Goal: Use online tool/utility: Utilize a website feature to perform a specific function

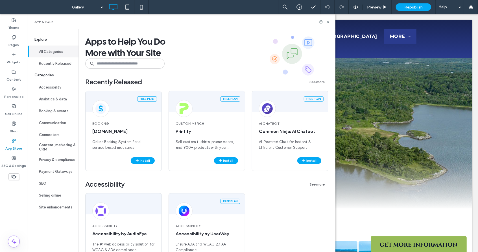
scroll to position [1492, 0]
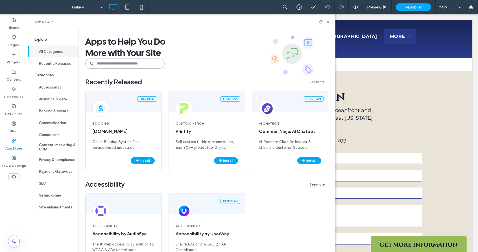
click at [133, 62] on input at bounding box center [124, 63] width 79 height 10
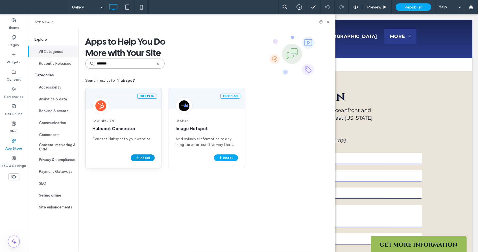
type input "*******"
click at [142, 160] on button "Install" at bounding box center [143, 157] width 24 height 7
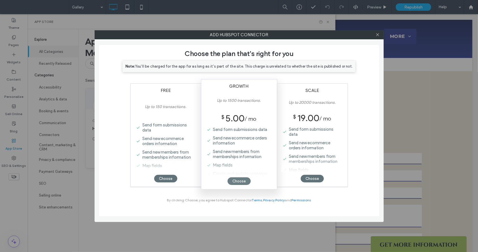
click at [239, 178] on div "Choose" at bounding box center [239, 181] width 23 height 8
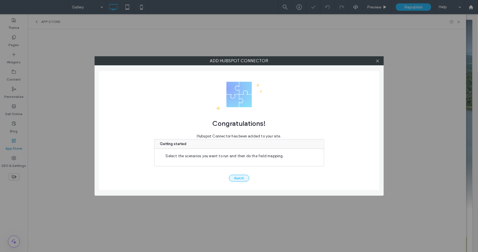
scroll to position [0, 0]
click at [238, 178] on button "Got It" at bounding box center [239, 178] width 20 height 7
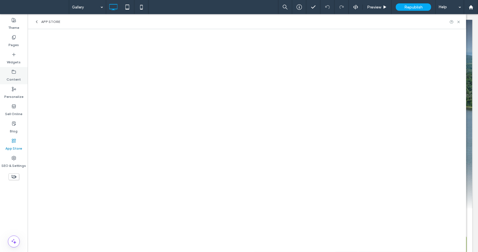
click at [16, 77] on label "Content" at bounding box center [14, 78] width 14 height 8
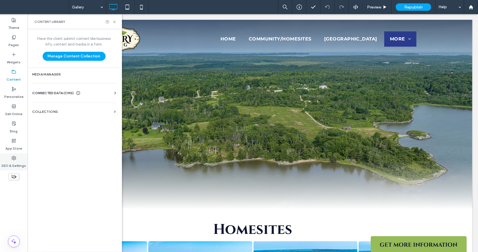
click at [13, 161] on label "SEO & Settings" at bounding box center [14, 164] width 25 height 8
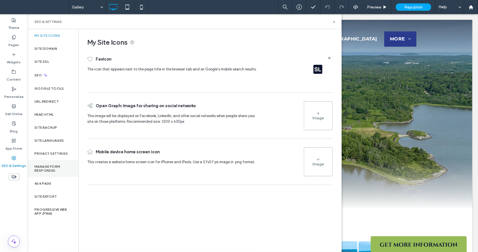
click at [54, 171] on label "Manage Form Responses" at bounding box center [52, 168] width 37 height 8
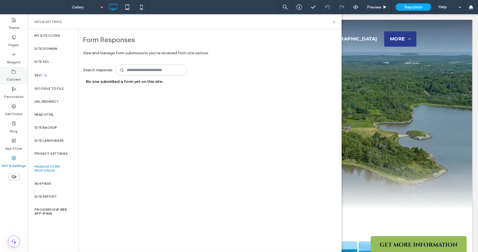
click at [18, 79] on label "Content" at bounding box center [14, 78] width 14 height 8
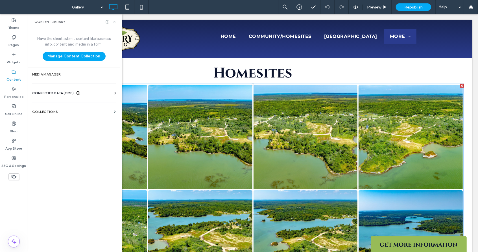
scroll to position [194, 0]
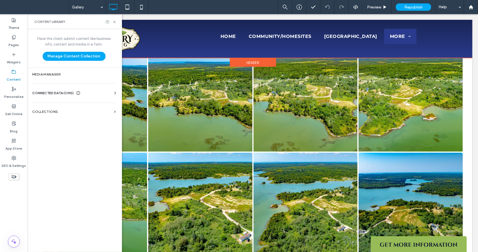
click at [133, 41] on div at bounding box center [252, 38] width 439 height 38
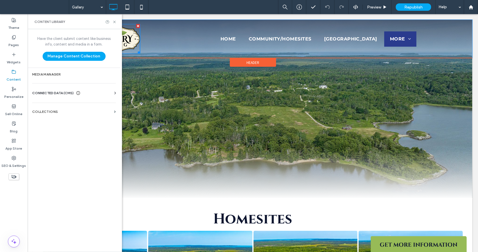
scroll to position [0, 0]
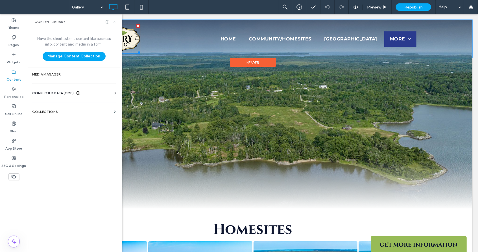
click at [129, 40] on img at bounding box center [111, 39] width 57 height 30
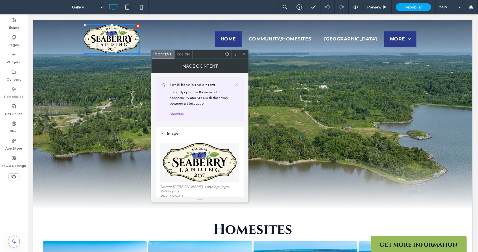
click at [220, 37] on span "Home" at bounding box center [228, 38] width 16 height 7
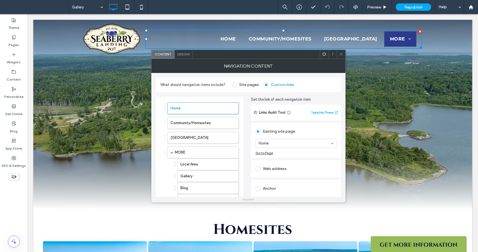
click at [265, 151] on div "Go to Page" at bounding box center [265, 153] width 18 height 4
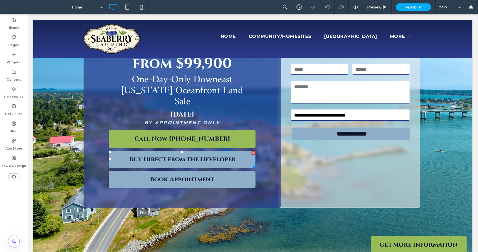
scroll to position [73, 0]
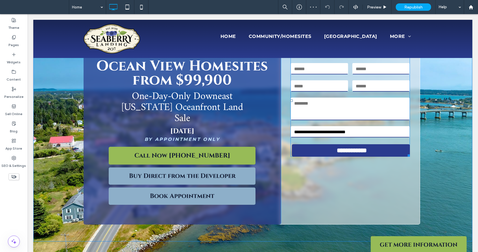
click at [347, 144] on input "**********" at bounding box center [352, 150] width 116 height 12
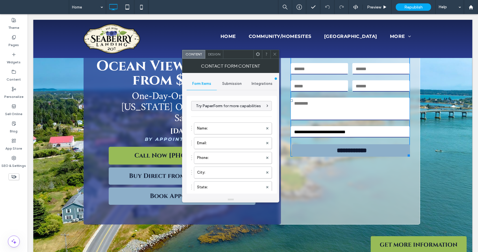
click at [260, 84] on span "Integrations" at bounding box center [262, 83] width 21 height 5
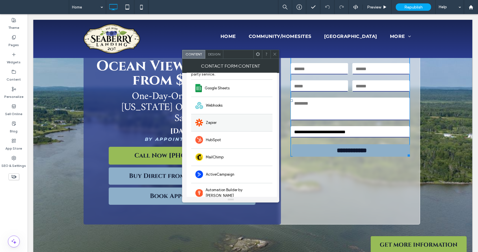
scroll to position [40, 0]
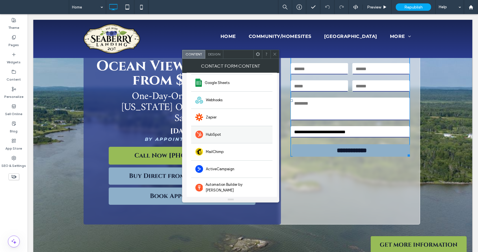
click at [239, 133] on div "HubSpot" at bounding box center [231, 134] width 81 height 17
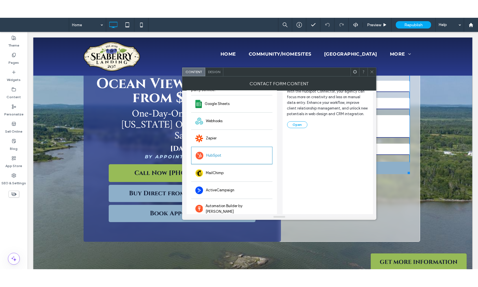
scroll to position [0, 0]
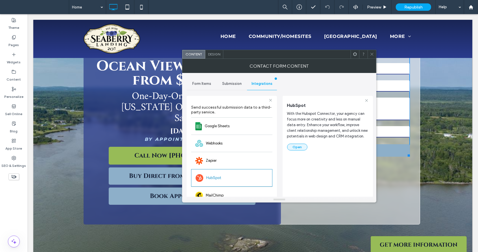
click at [301, 146] on button "Open" at bounding box center [297, 147] width 20 height 7
